Goal: Browse casually

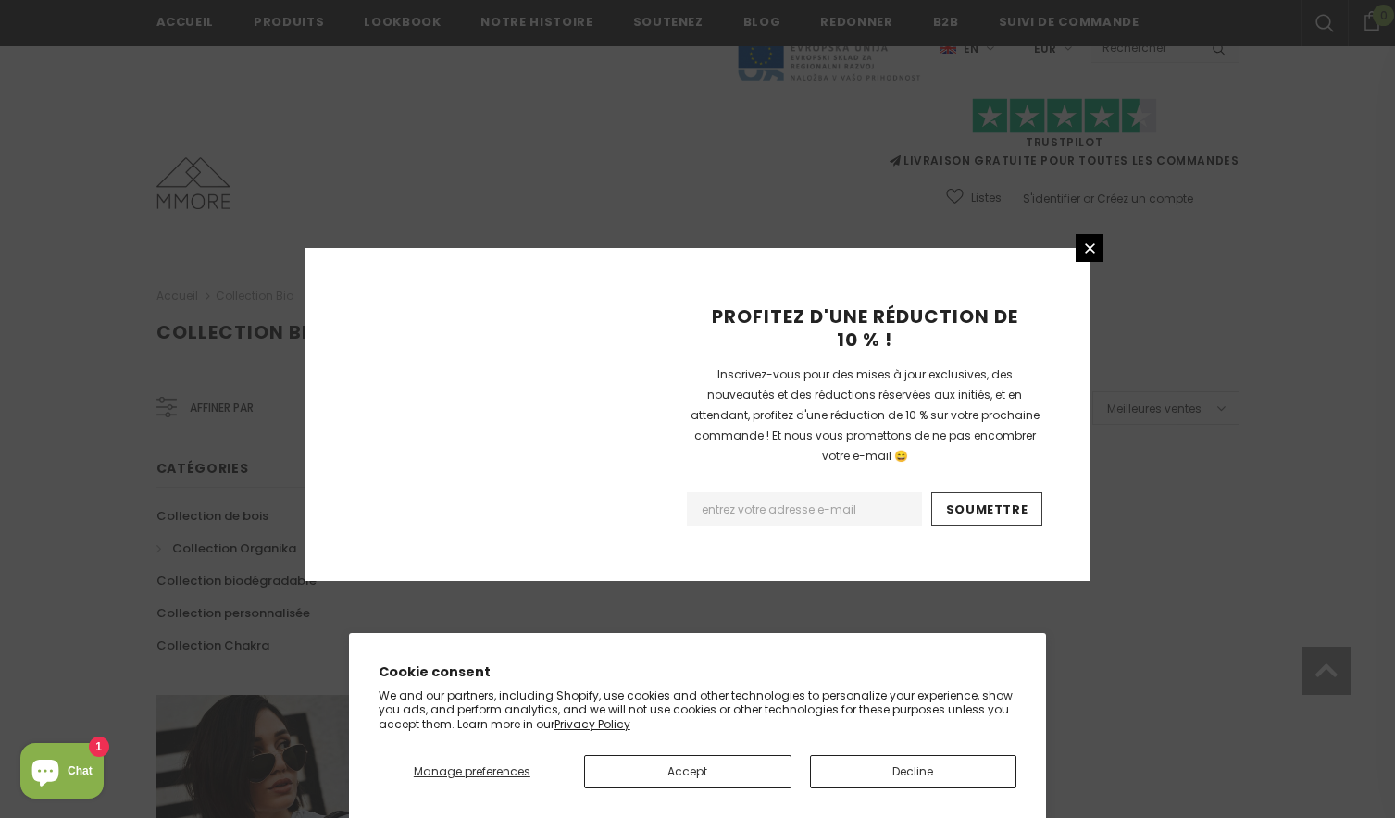
scroll to position [1124, 0]
